Goal: Find specific page/section: Find specific page/section

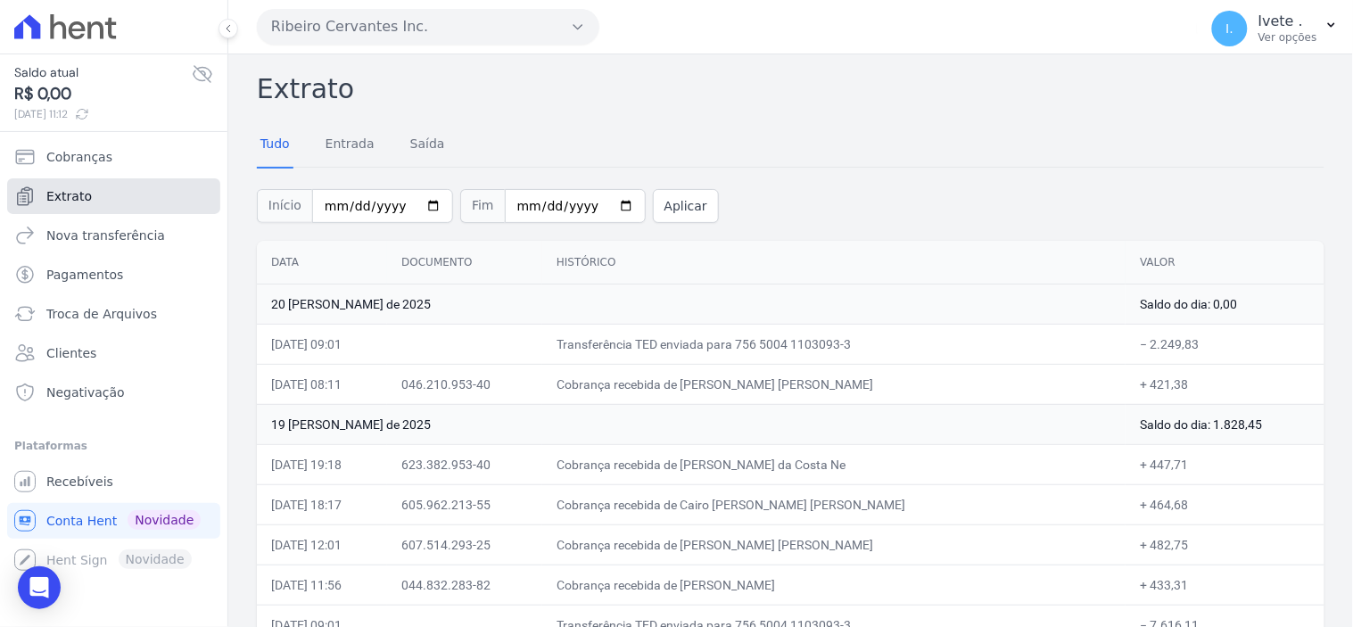
click at [67, 200] on span "Extrato" at bounding box center [68, 196] width 45 height 18
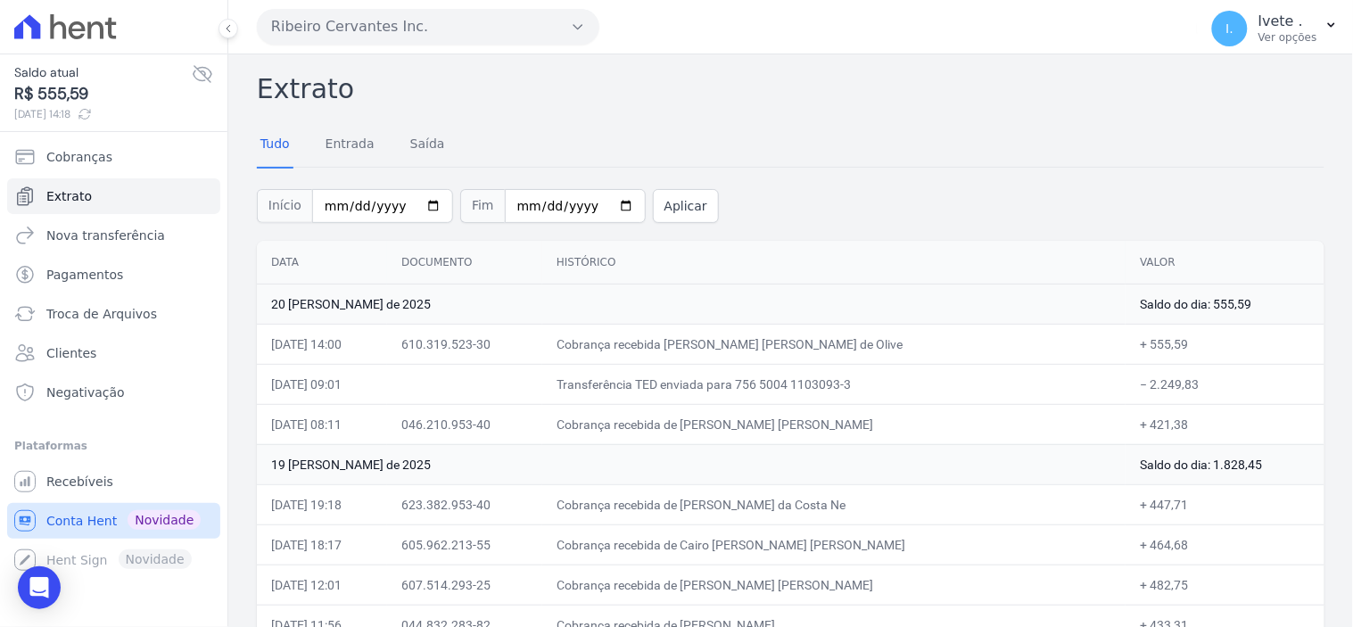
click at [81, 515] on span "Conta Hent" at bounding box center [81, 521] width 70 height 18
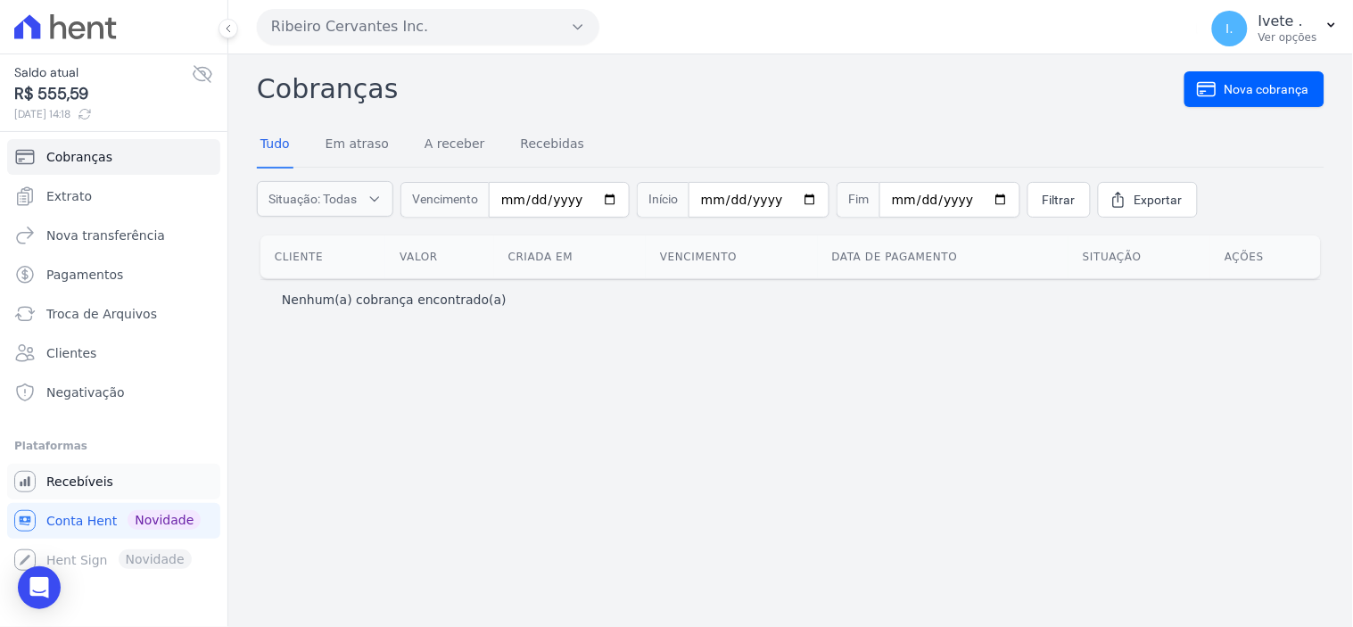
click at [80, 482] on span "Recebíveis" at bounding box center [79, 482] width 67 height 18
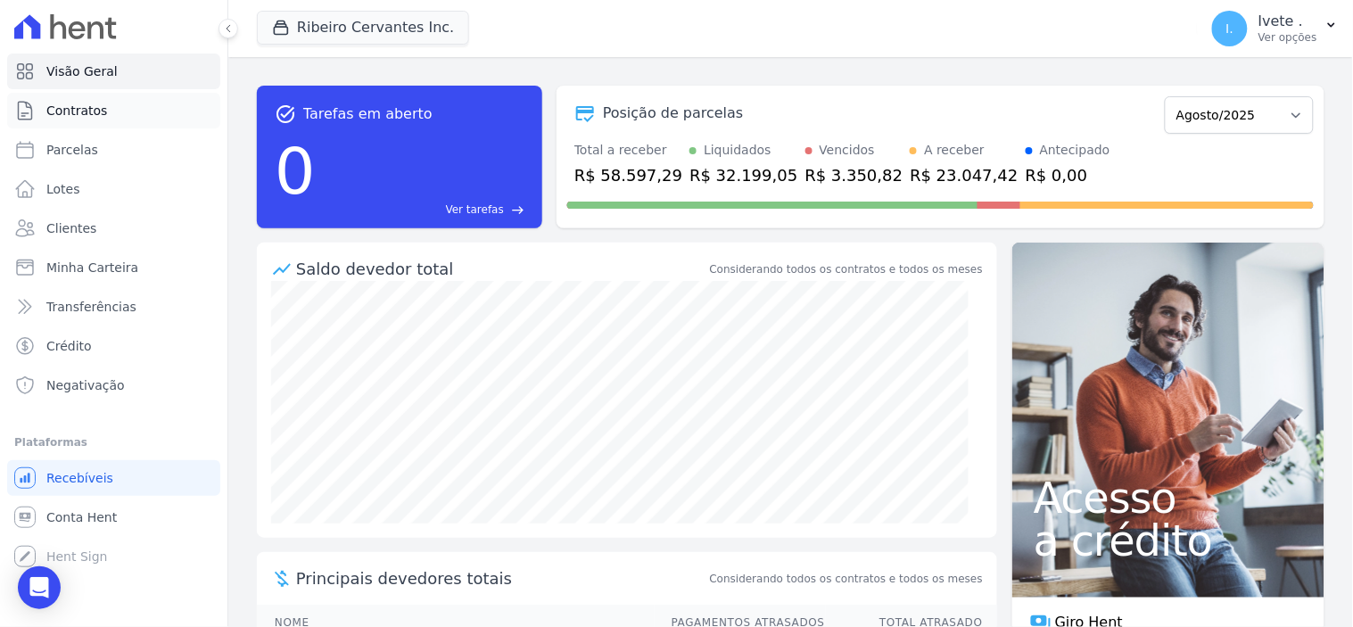
click at [81, 111] on span "Contratos" at bounding box center [76, 111] width 61 height 18
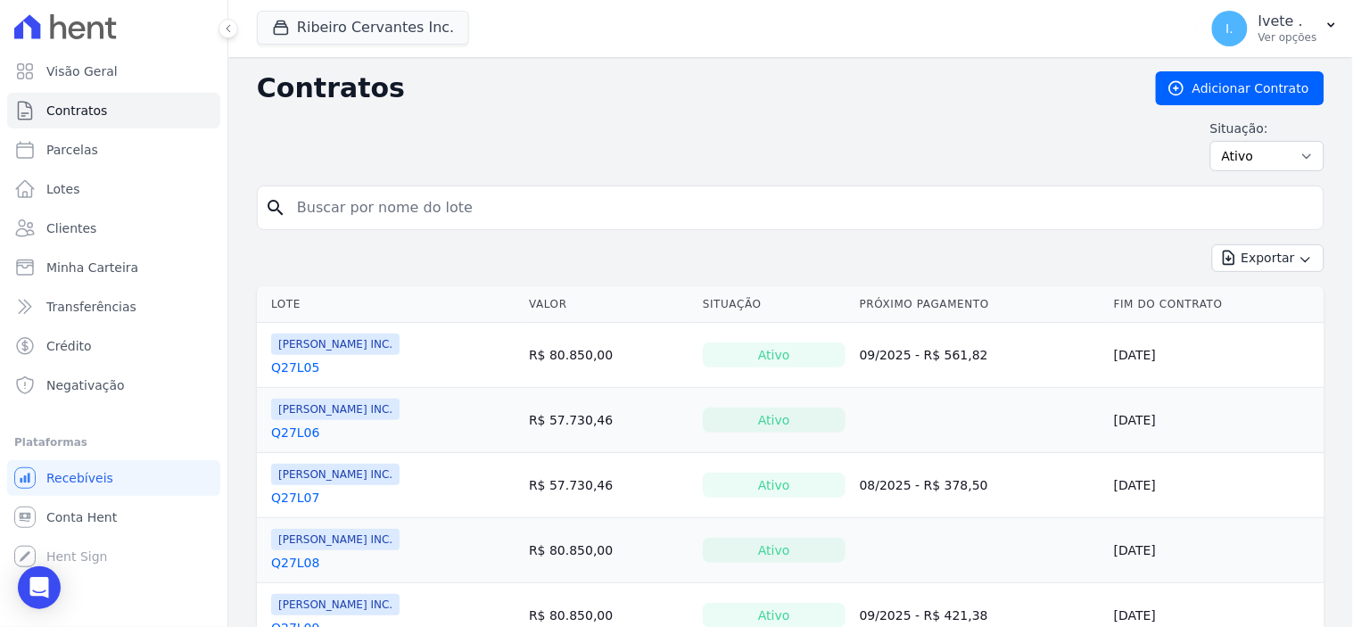
click at [368, 219] on input "search" at bounding box center [801, 208] width 1030 height 36
type input "q33l24"
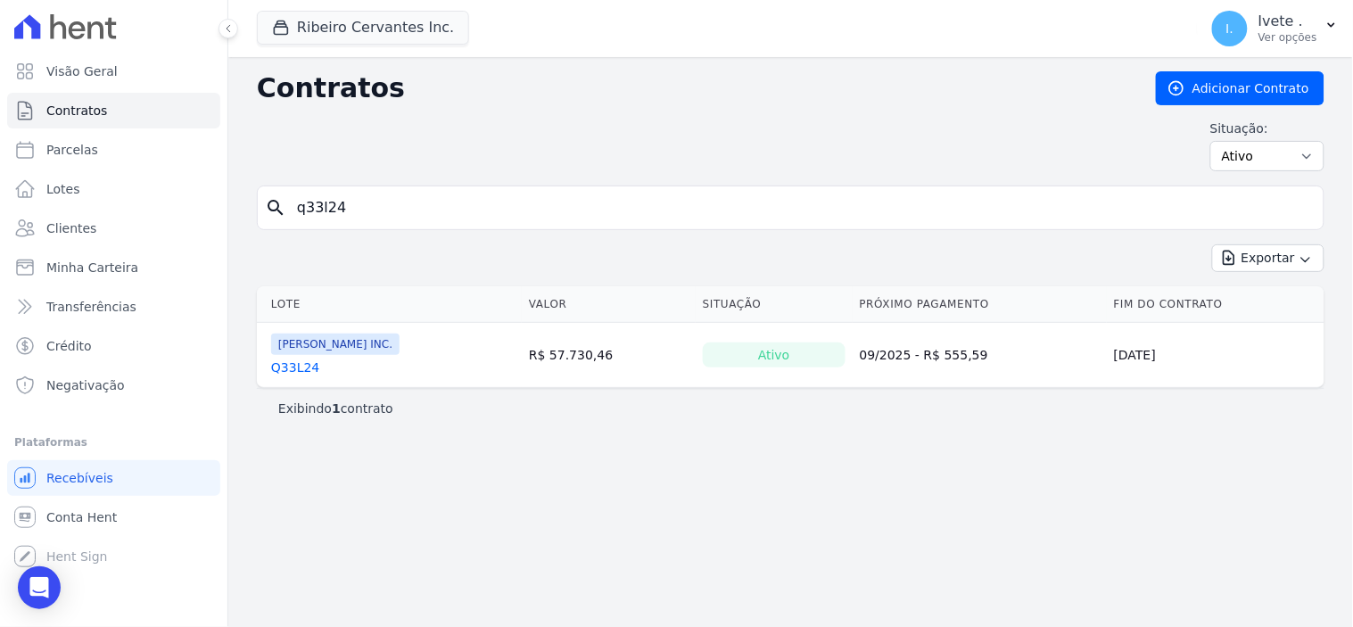
click at [290, 370] on link "Q33L24" at bounding box center [295, 367] width 48 height 18
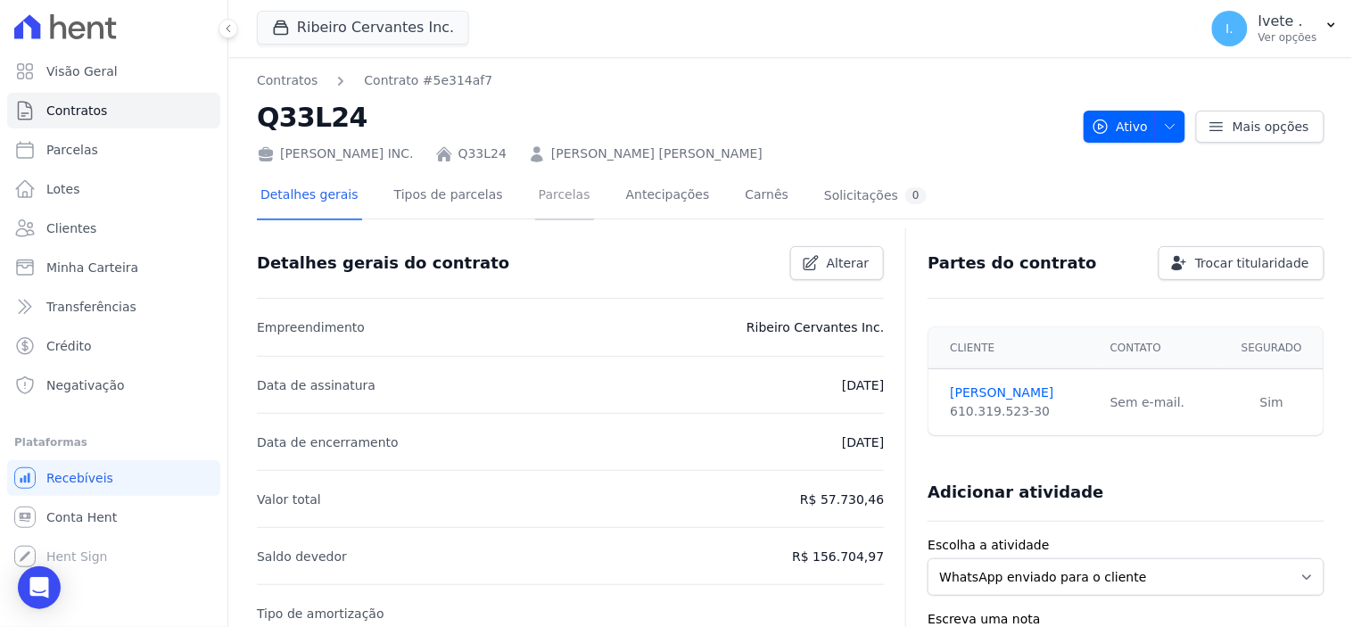
click at [540, 192] on link "Parcelas" at bounding box center [564, 196] width 59 height 47
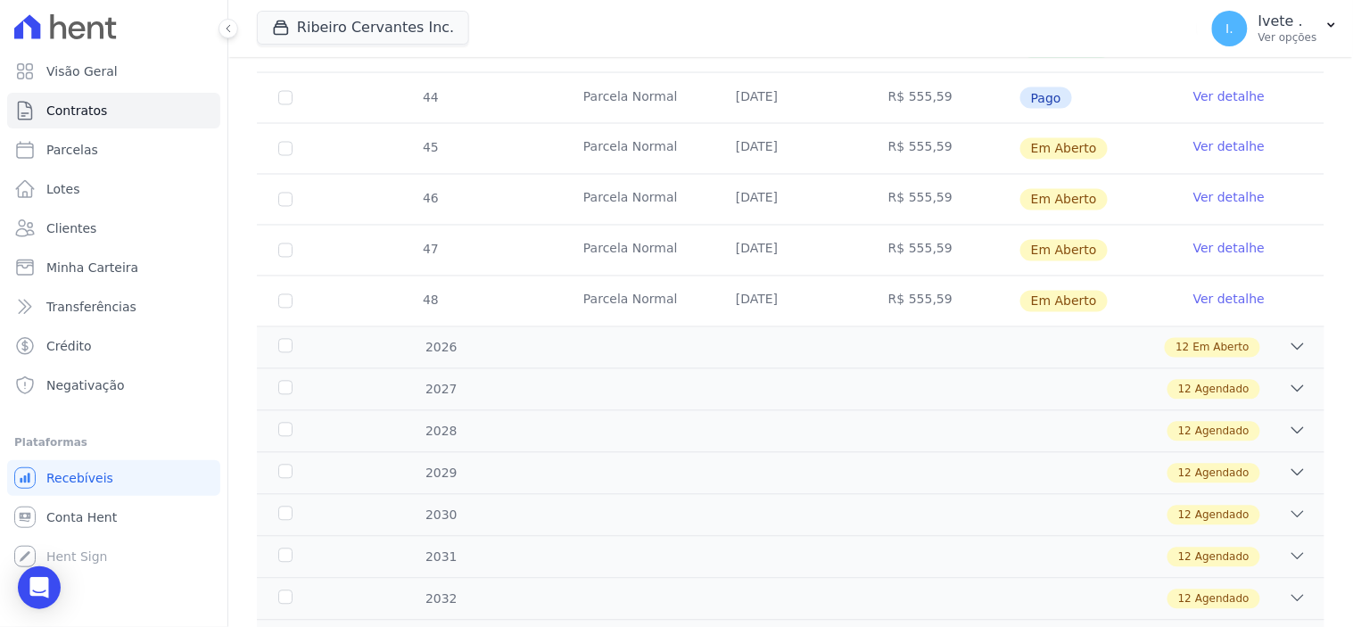
scroll to position [792, 0]
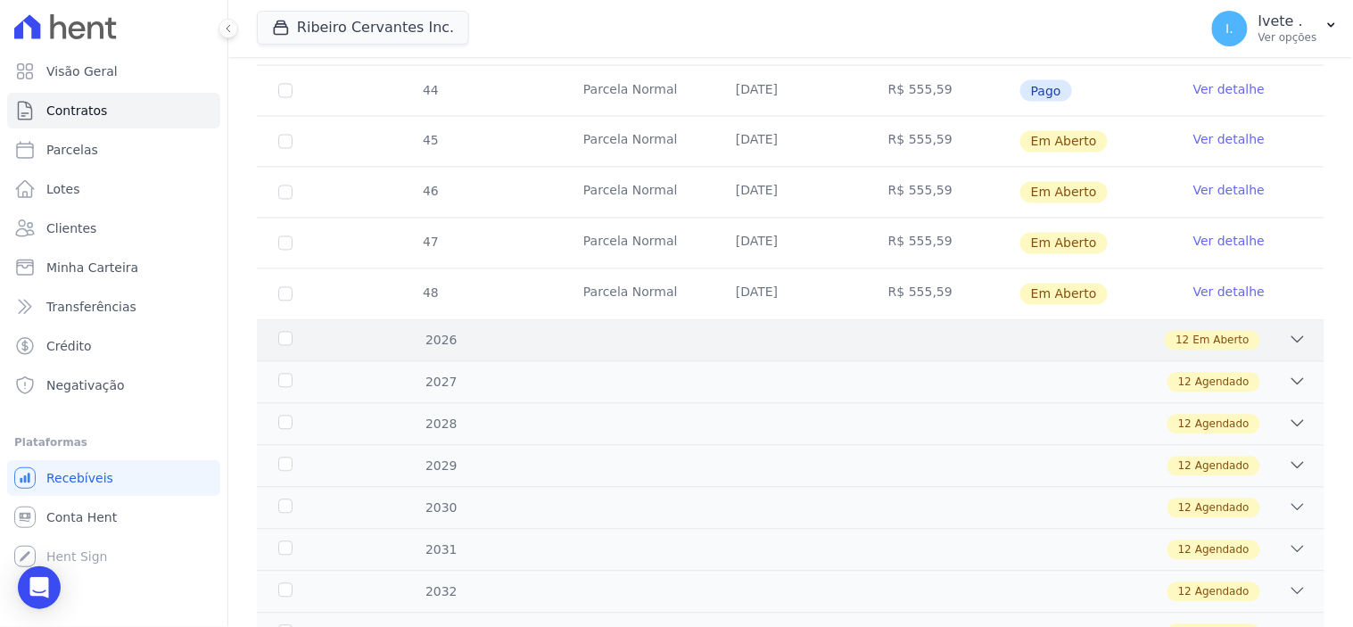
click at [1288, 342] on icon at bounding box center [1297, 340] width 18 height 18
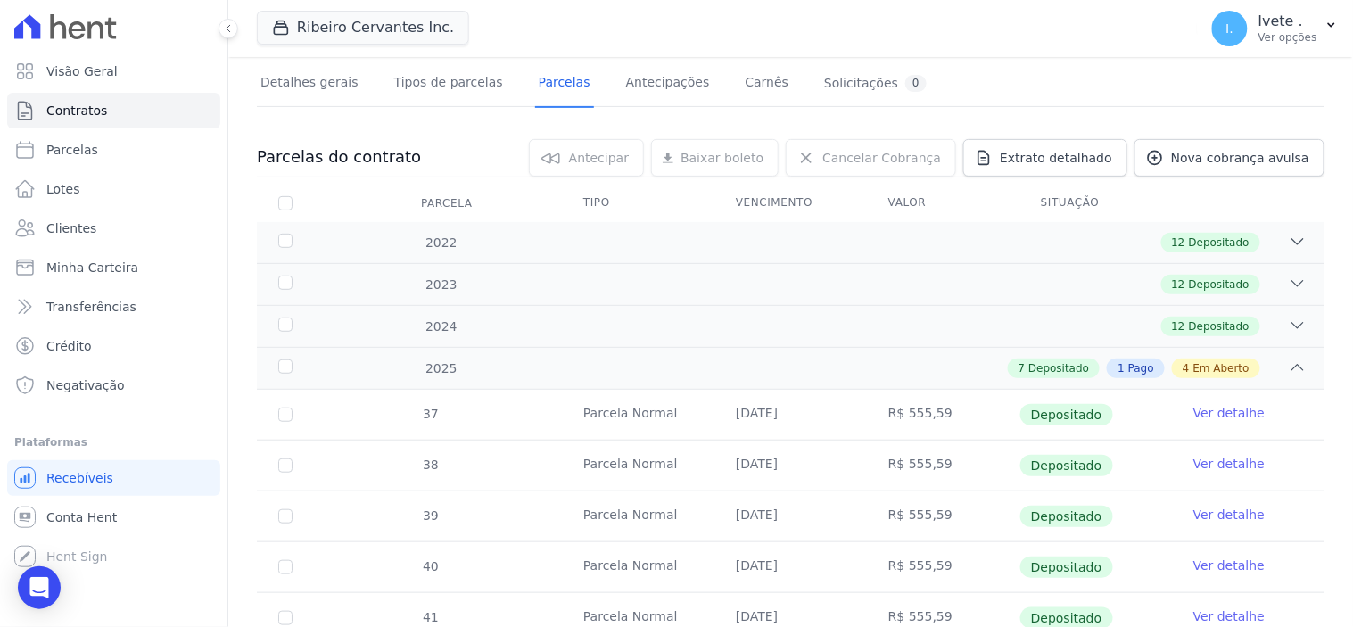
scroll to position [0, 0]
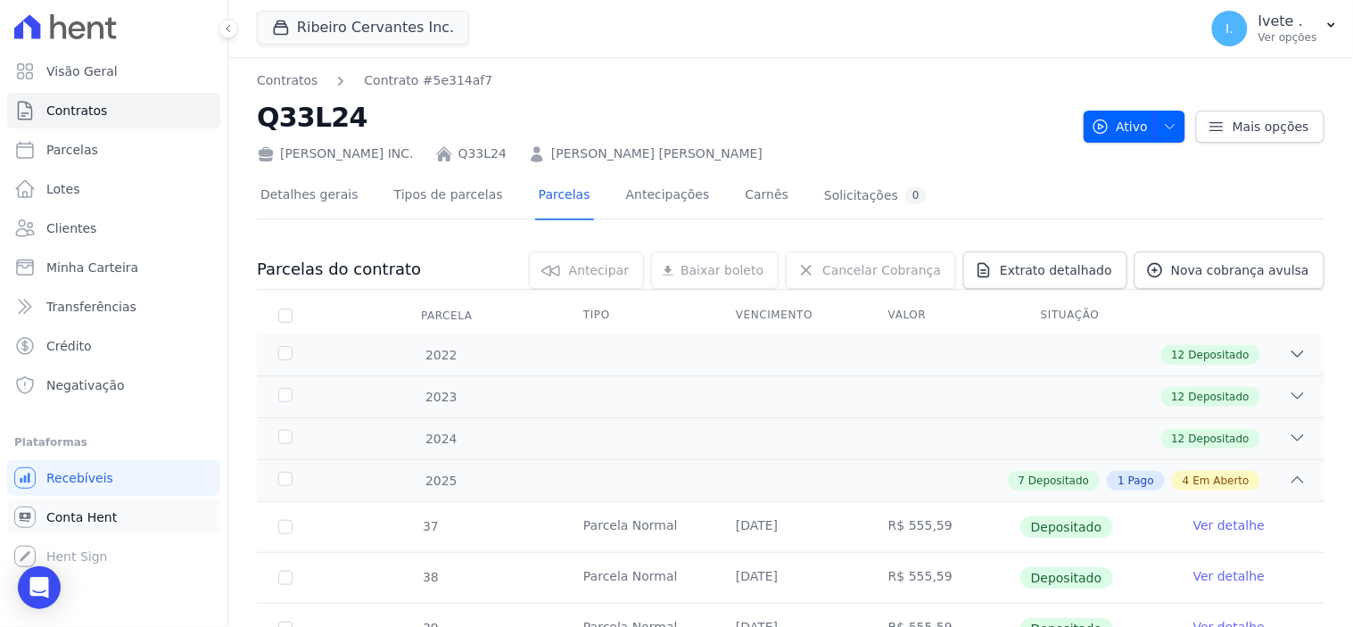
click at [89, 515] on span "Conta Hent" at bounding box center [81, 517] width 70 height 18
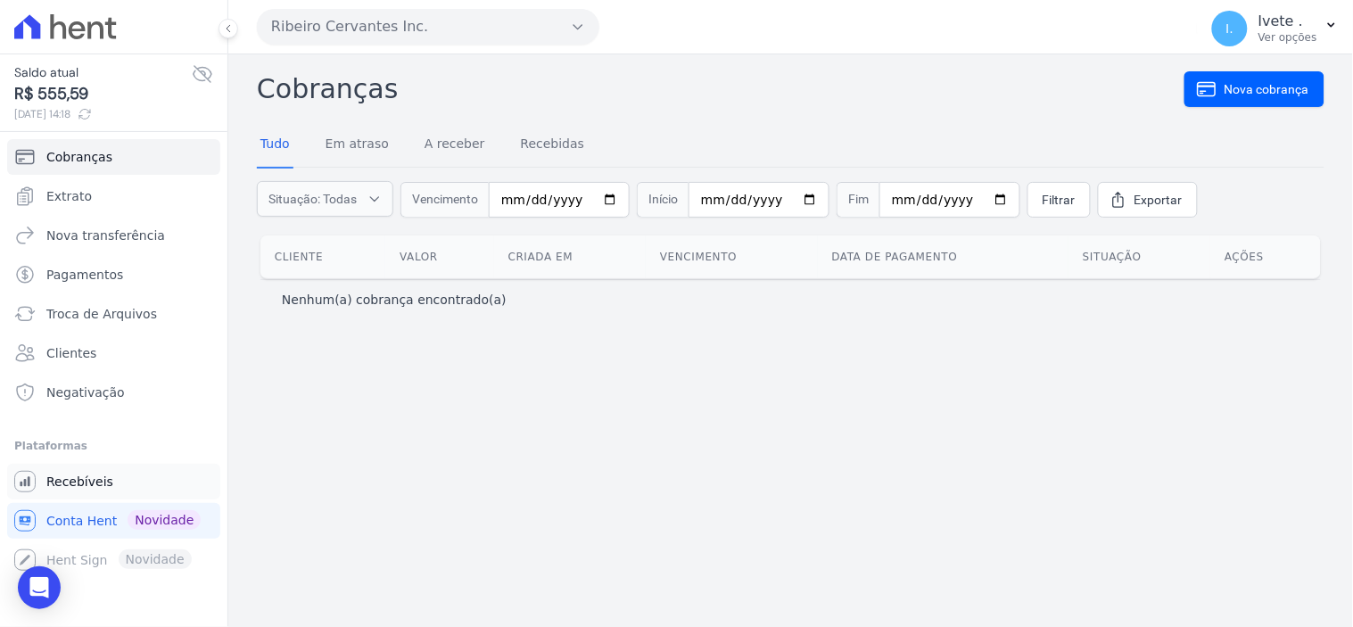
click at [85, 479] on span "Recebíveis" at bounding box center [79, 482] width 67 height 18
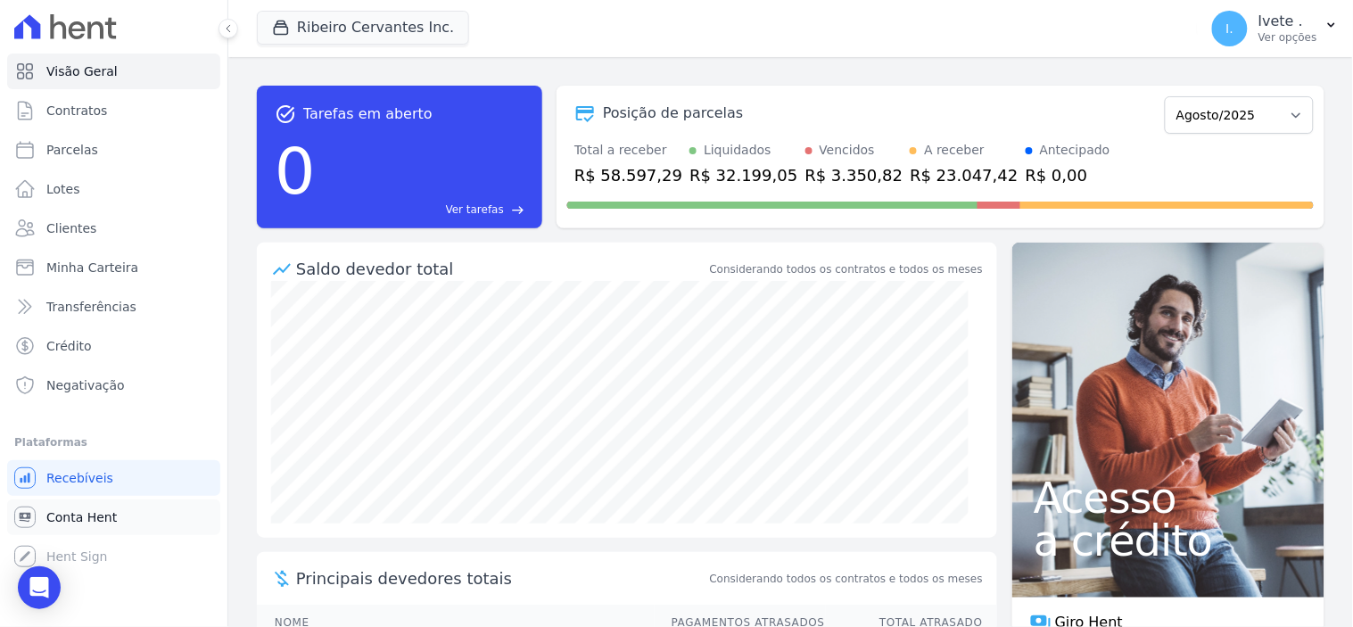
click at [86, 514] on span "Conta Hent" at bounding box center [81, 517] width 70 height 18
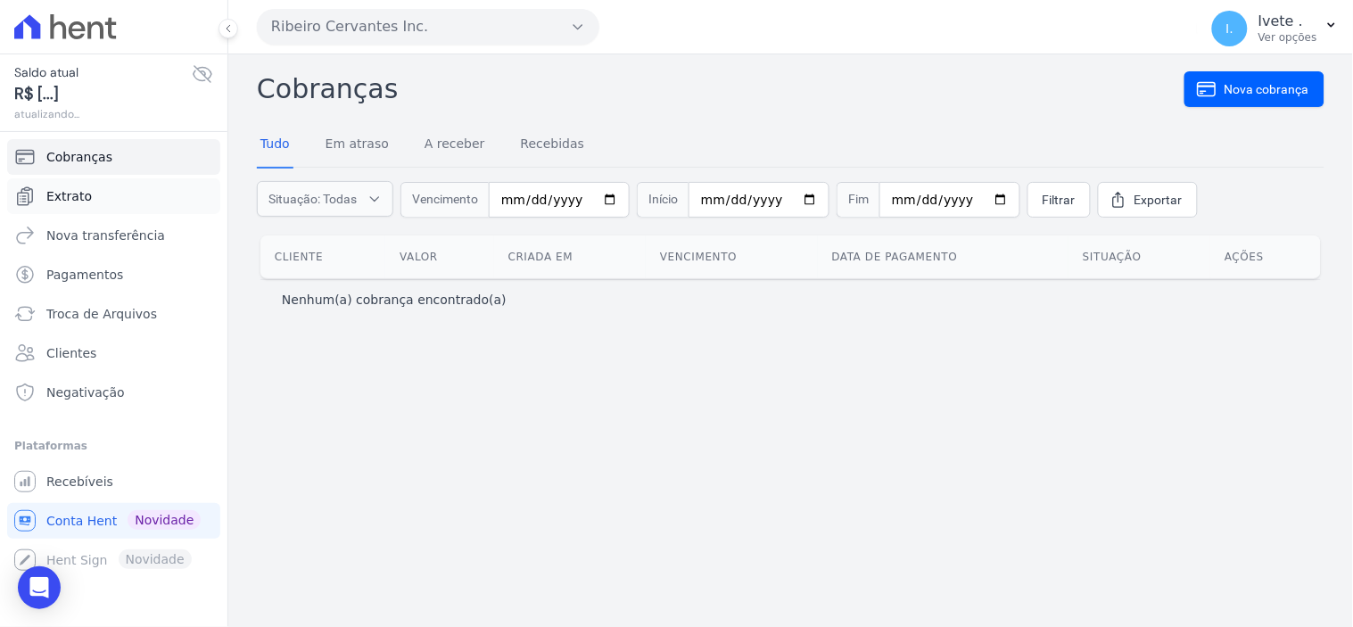
click at [85, 201] on span "Extrato" at bounding box center [68, 196] width 45 height 18
